Goal: Task Accomplishment & Management: Manage account settings

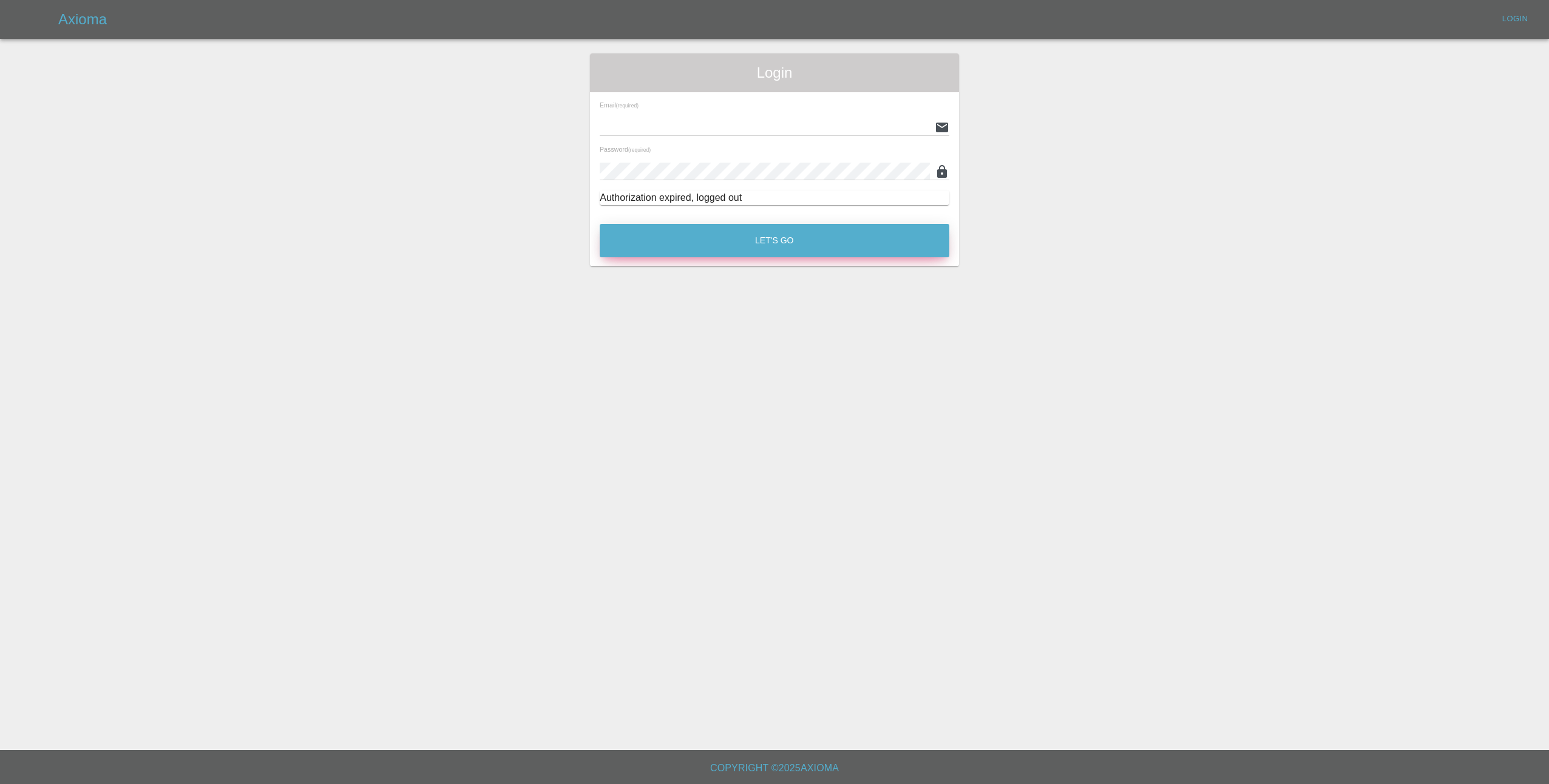
type input "[EMAIL_ADDRESS][DOMAIN_NAME]"
drag, startPoint x: 784, startPoint y: 225, endPoint x: 790, endPoint y: 229, distance: 7.2
click at [784, 226] on button "Let's Go" at bounding box center [774, 240] width 349 height 33
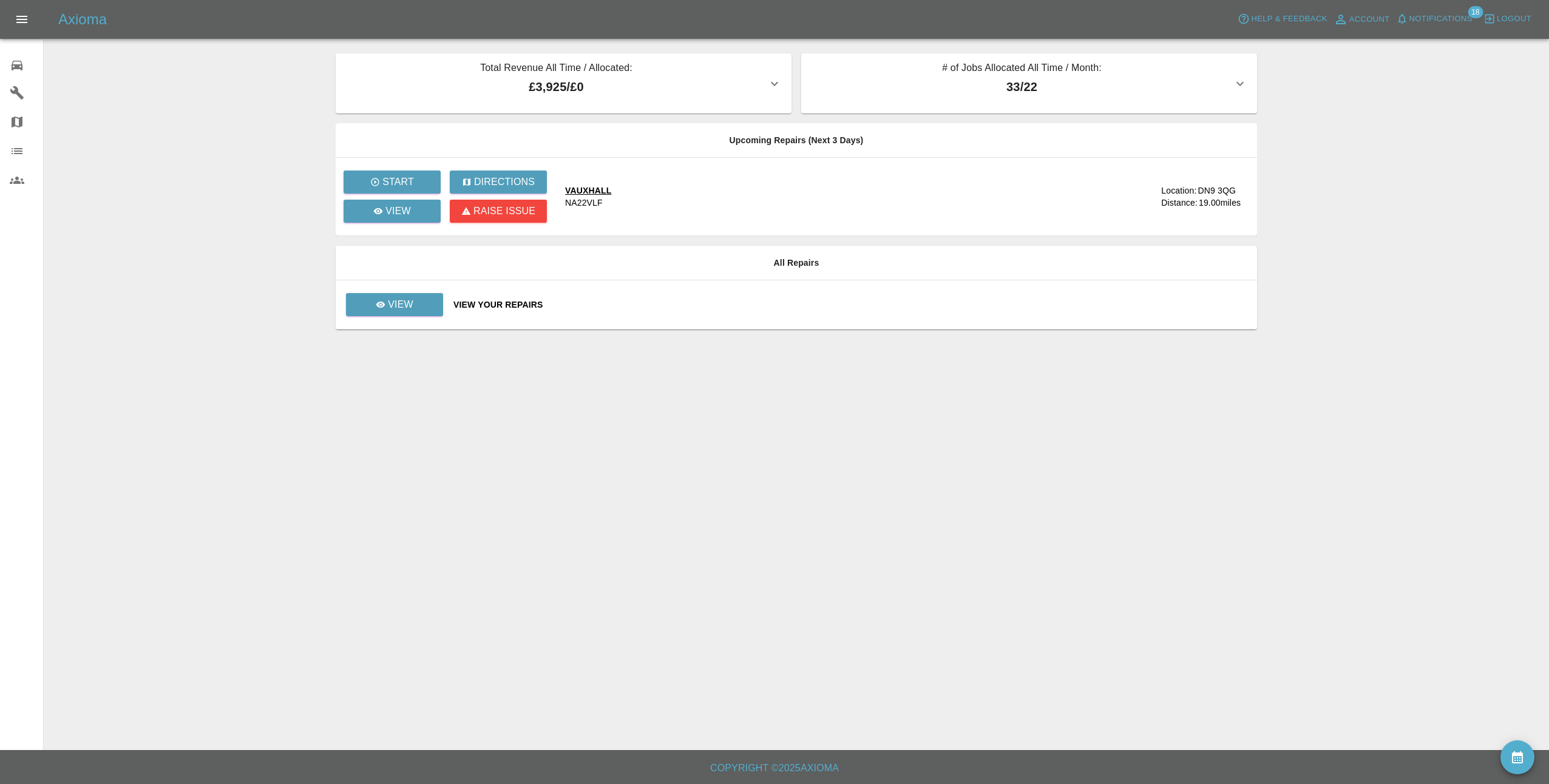
click at [1450, 17] on span "Notifications" at bounding box center [1441, 19] width 63 height 14
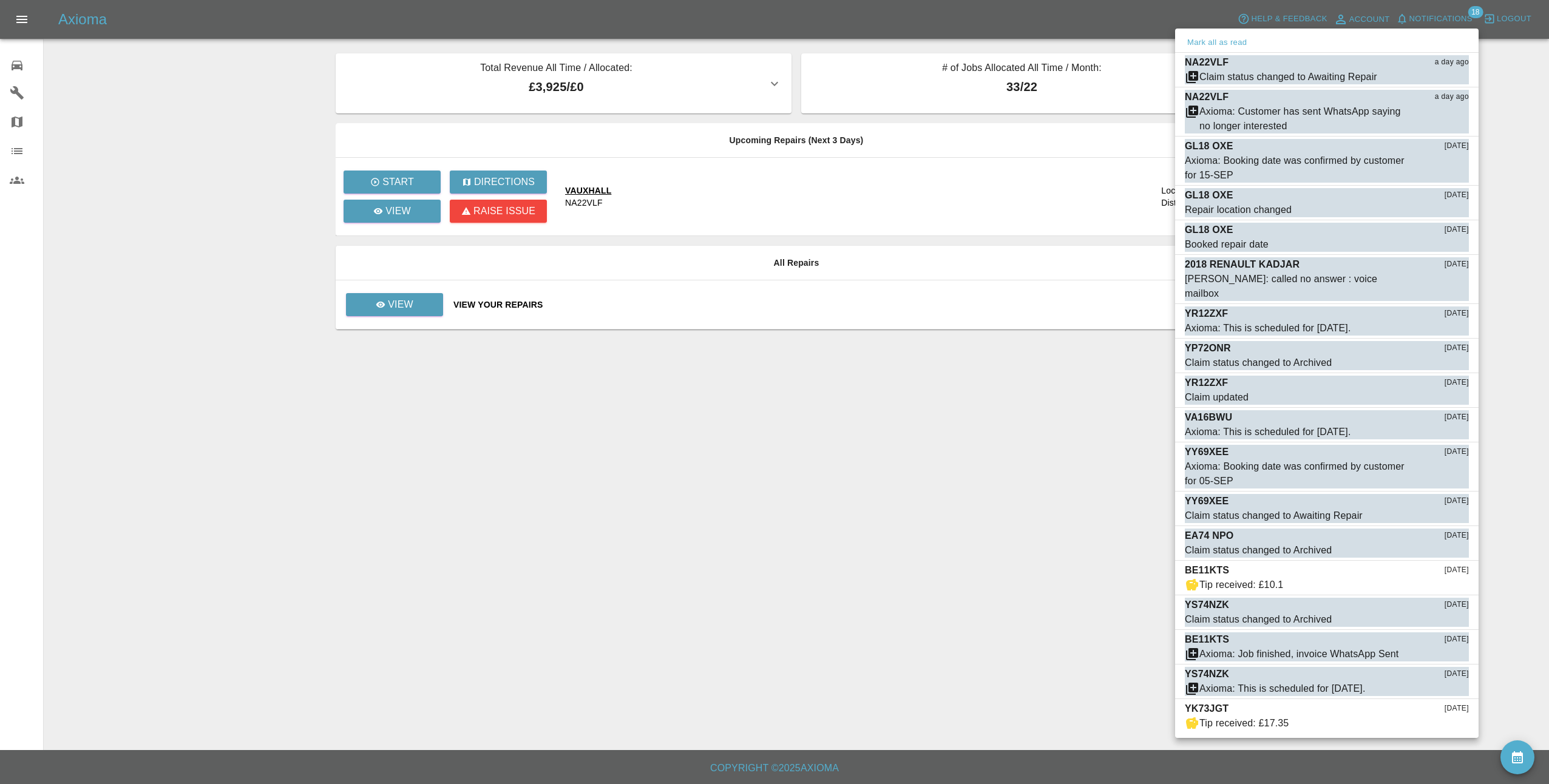
click at [1460, 14] on div at bounding box center [774, 392] width 1549 height 784
